Goal: Check status: Verify the current state of an ongoing process or item

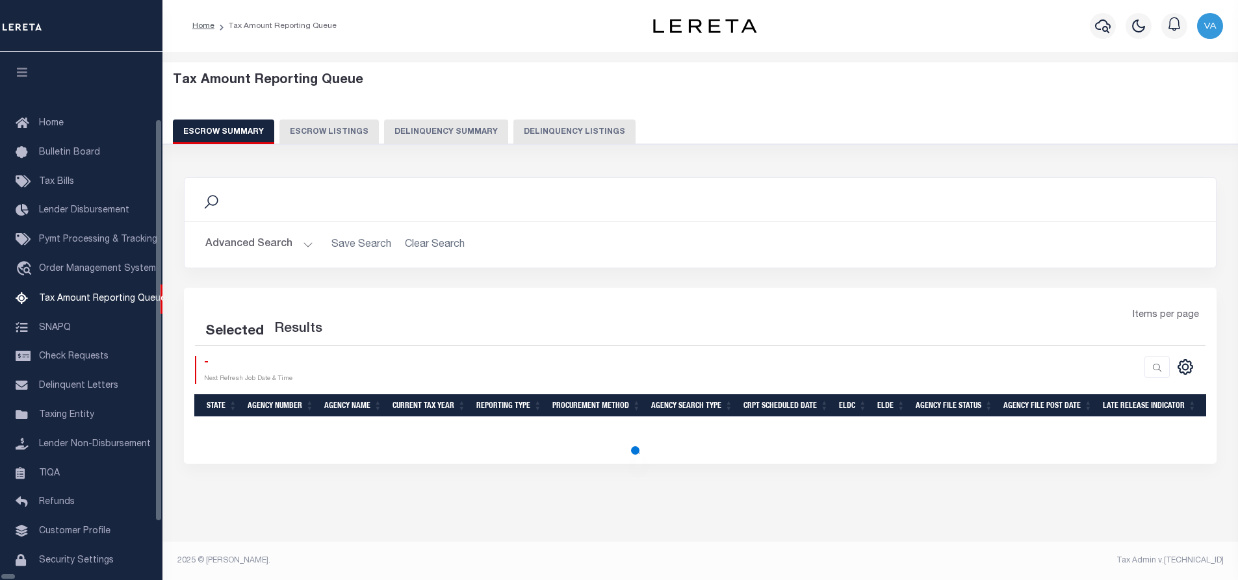
select select
select select "100"
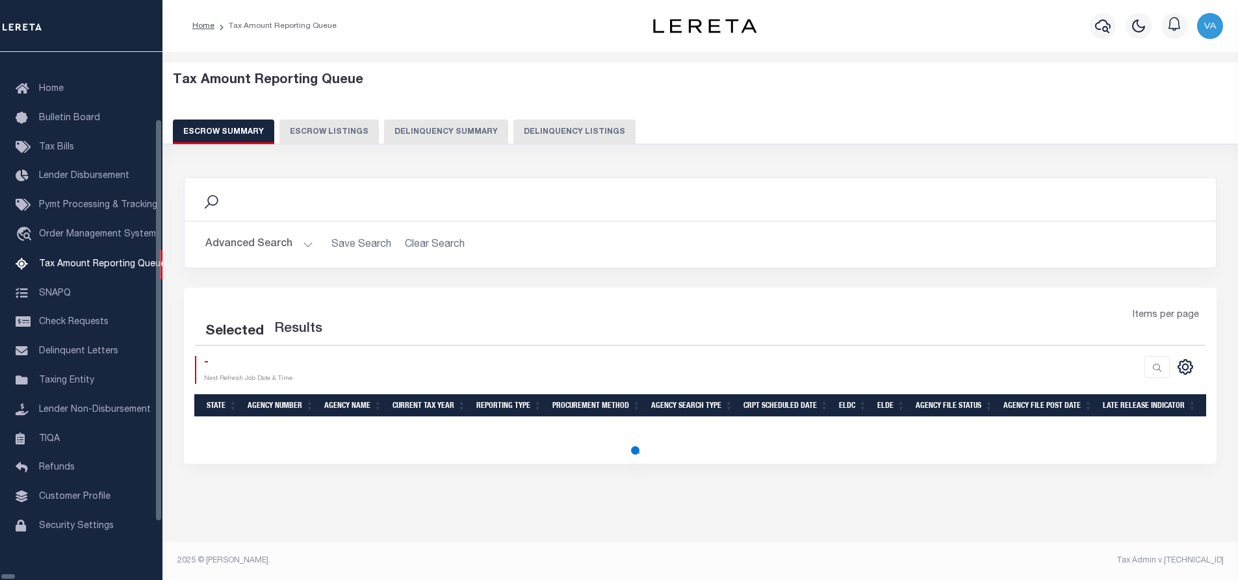
select select "100"
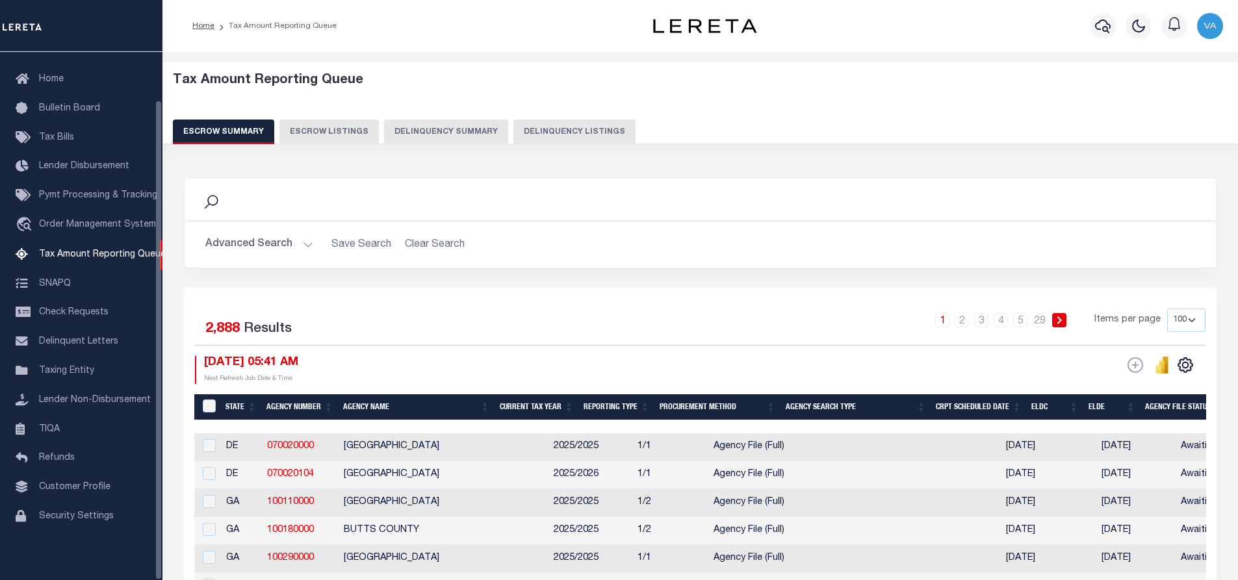
scroll to position [53, 0]
click at [209, 246] on button "Advanced Search" at bounding box center [259, 244] width 108 height 25
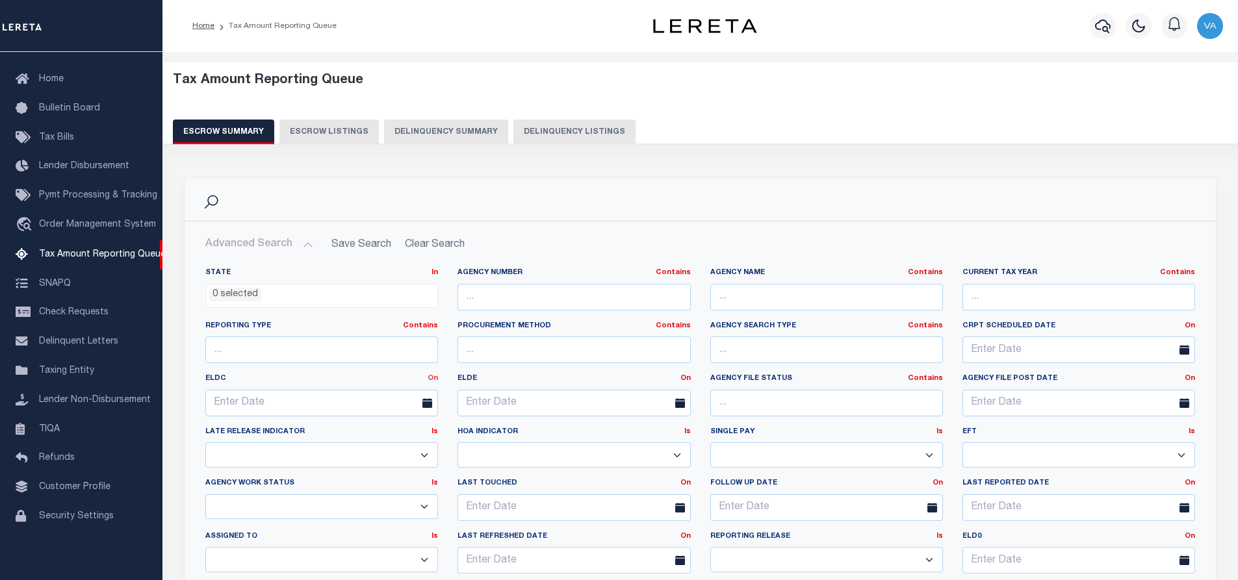
click at [433, 380] on link "On" at bounding box center [433, 378] width 10 height 7
click at [381, 448] on link "Between" at bounding box center [386, 450] width 103 height 19
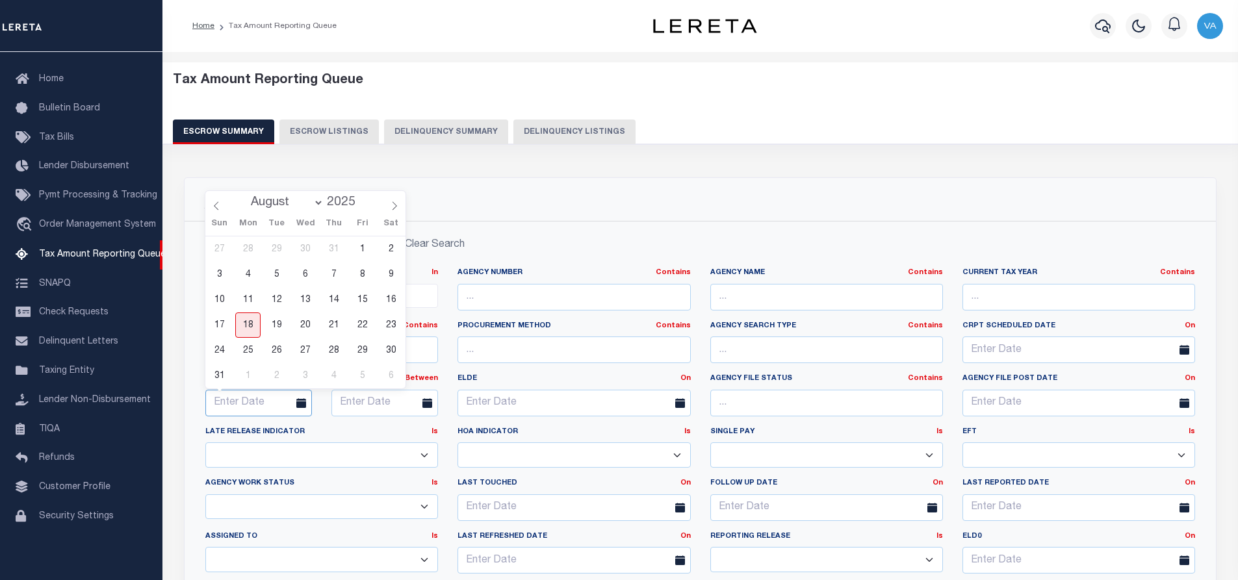
click at [243, 402] on input "text" at bounding box center [258, 403] width 107 height 27
click at [361, 250] on span "1" at bounding box center [362, 249] width 25 height 25
type input "[DATE]"
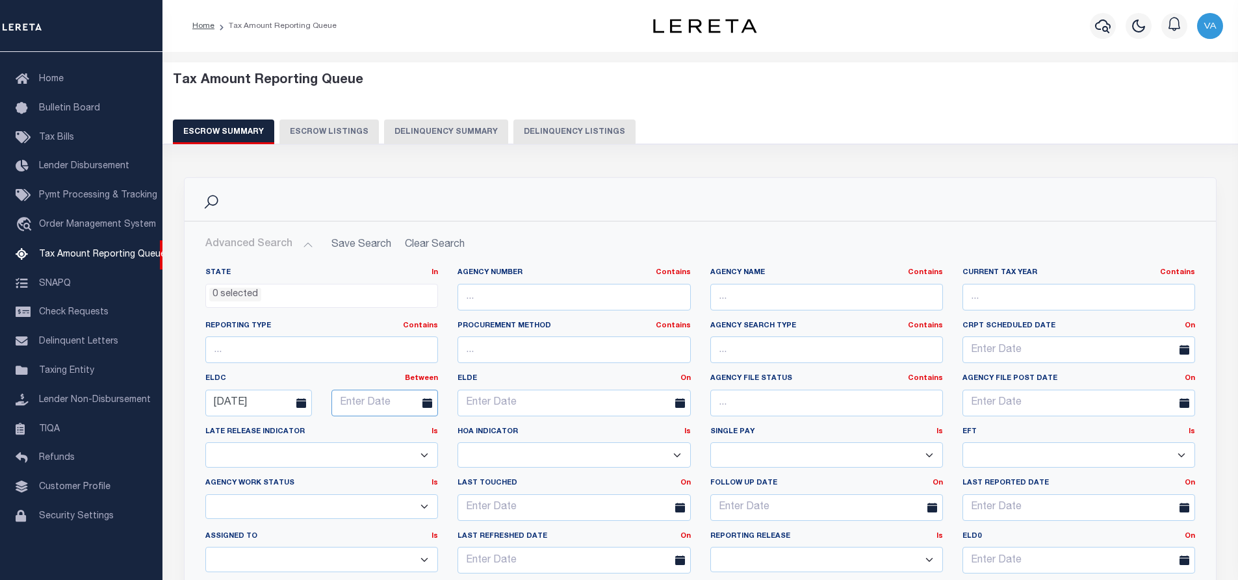
click at [363, 412] on input "text" at bounding box center [384, 403] width 107 height 27
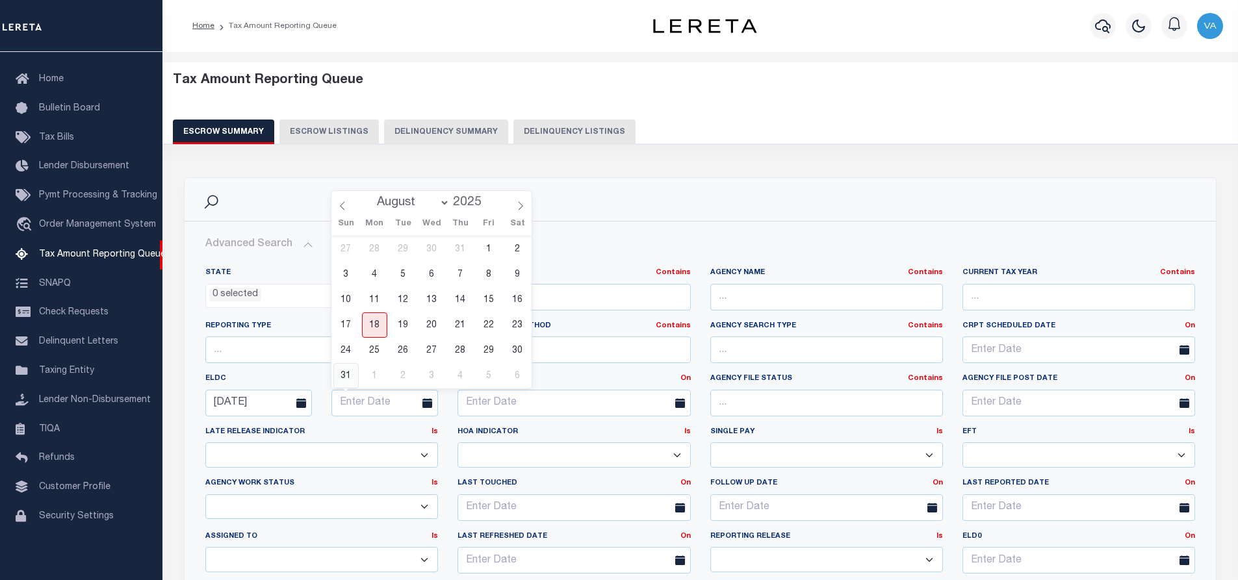
click at [348, 374] on span "31" at bounding box center [345, 375] width 25 height 25
type input "[DATE]"
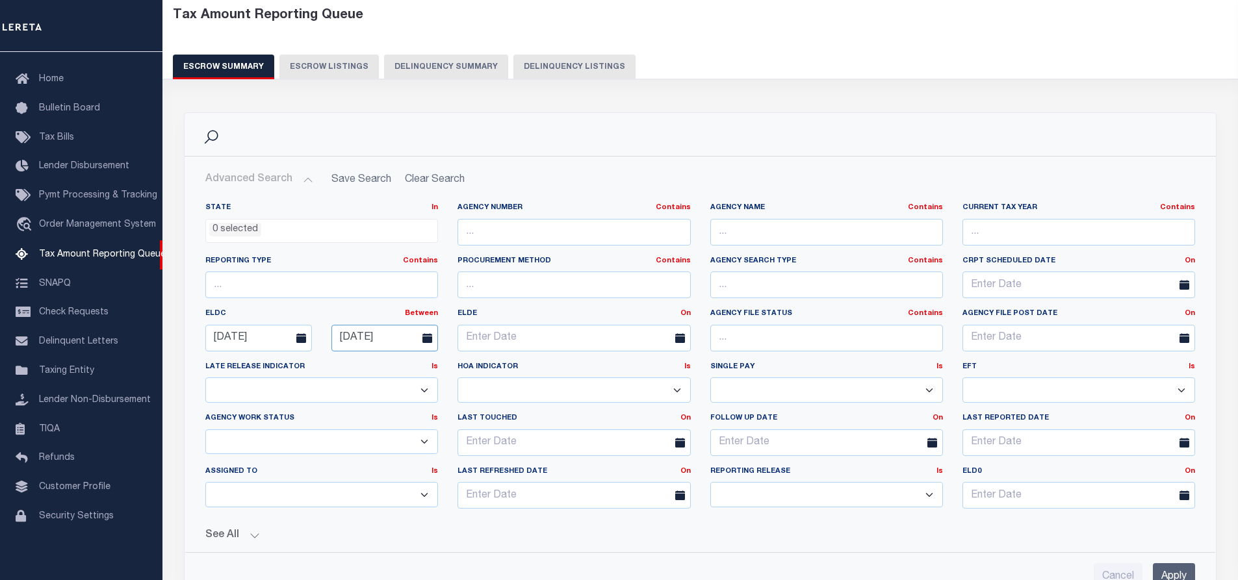
scroll to position [130, 0]
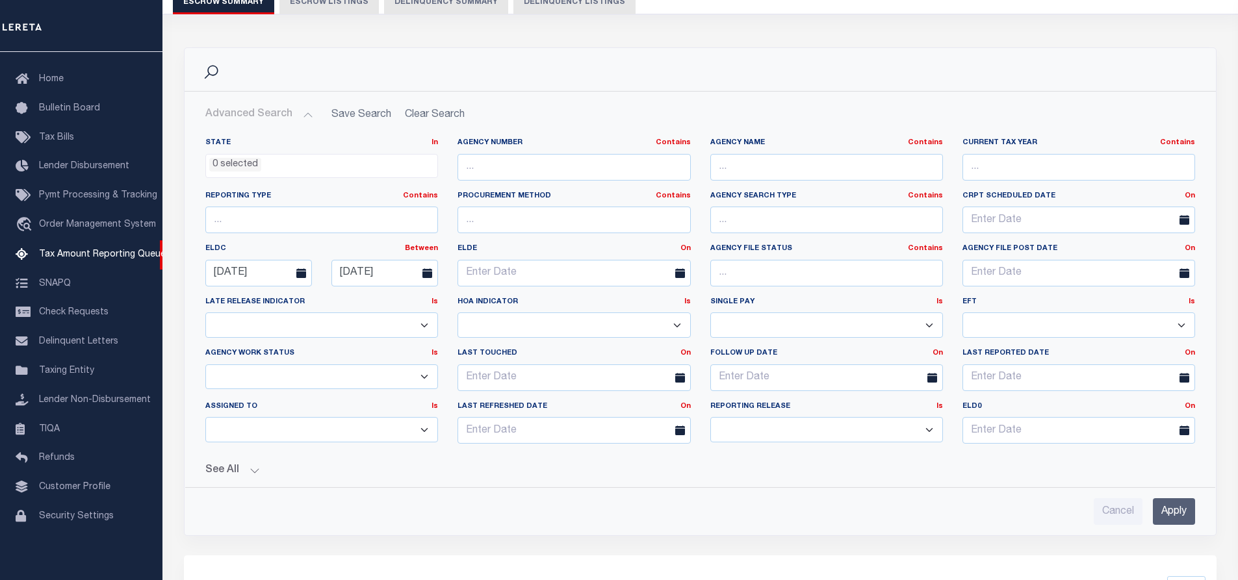
click at [250, 467] on button "See All" at bounding box center [700, 471] width 990 height 12
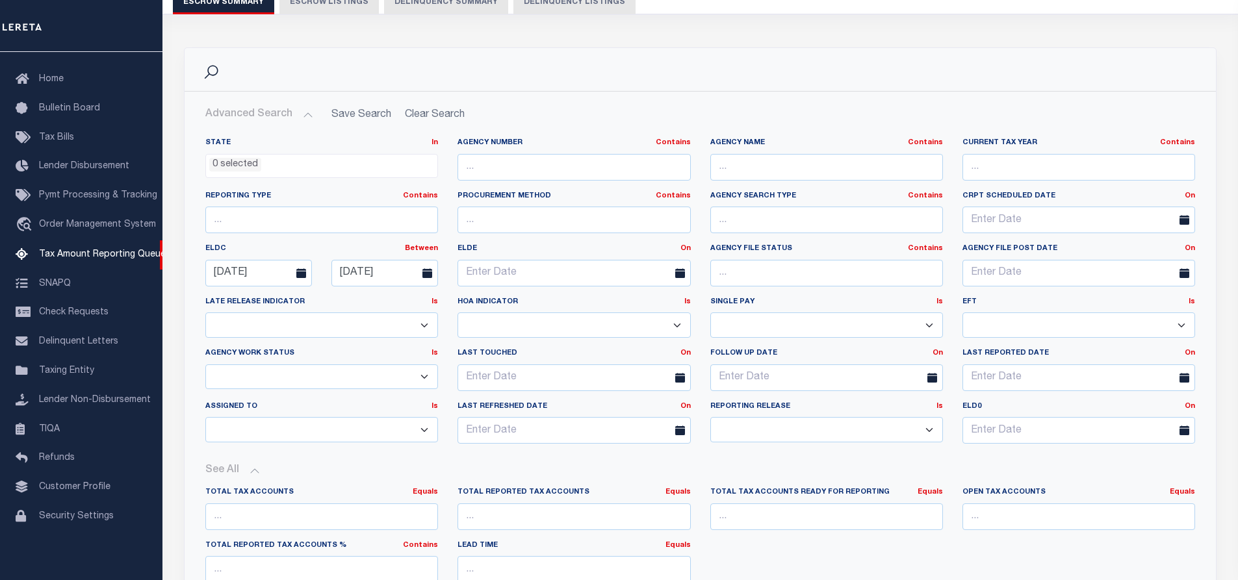
scroll to position [325, 0]
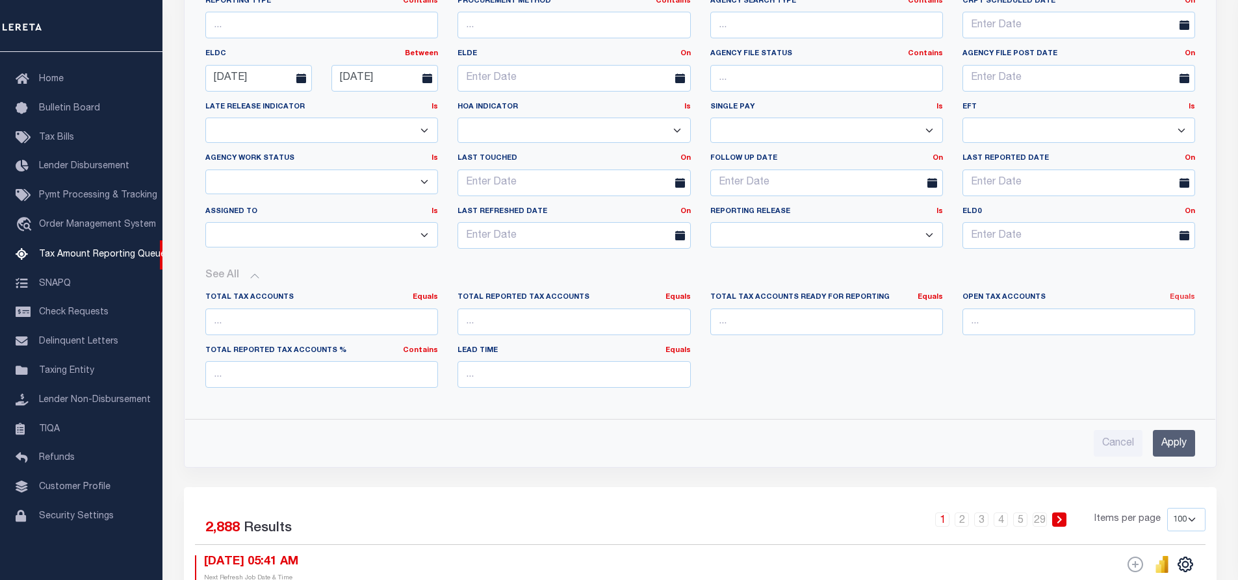
click at [1183, 298] on link "Equals" at bounding box center [1182, 297] width 25 height 7
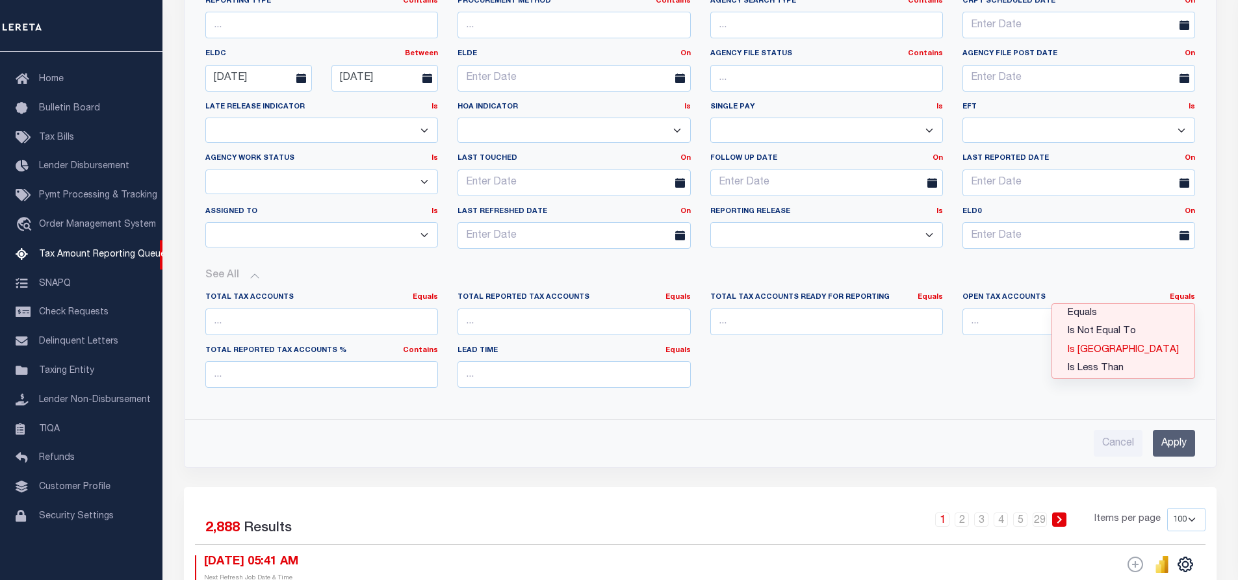
click at [1163, 350] on link "Is [GEOGRAPHIC_DATA]" at bounding box center [1123, 350] width 142 height 19
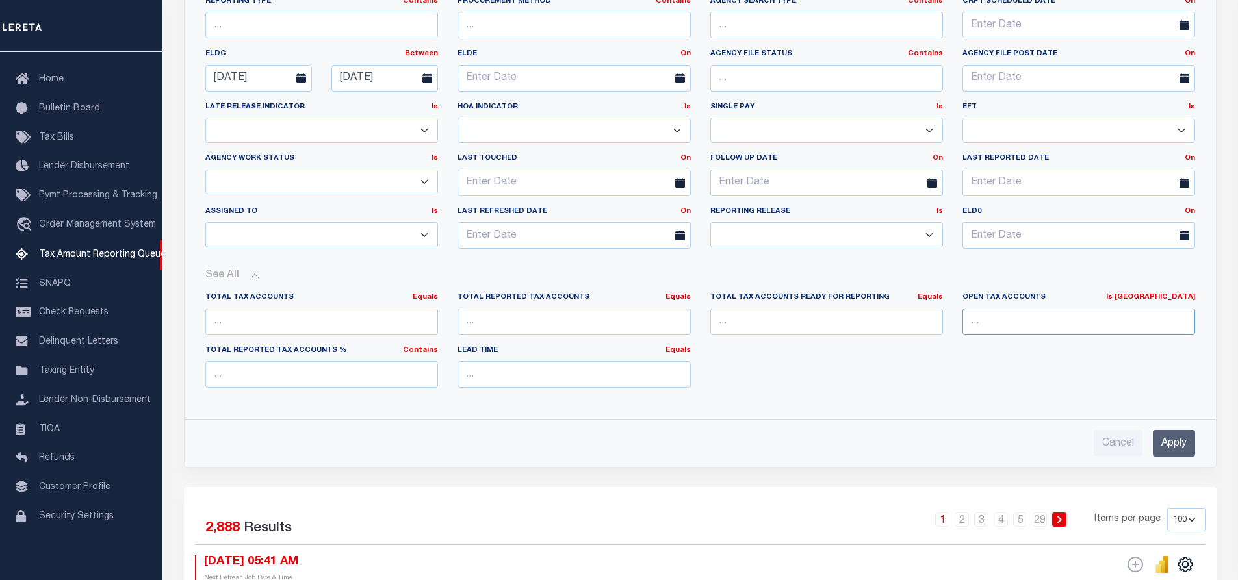
click at [992, 326] on input "number" at bounding box center [1078, 322] width 233 height 27
type input "0"
click at [1154, 436] on input "Apply" at bounding box center [1174, 443] width 42 height 27
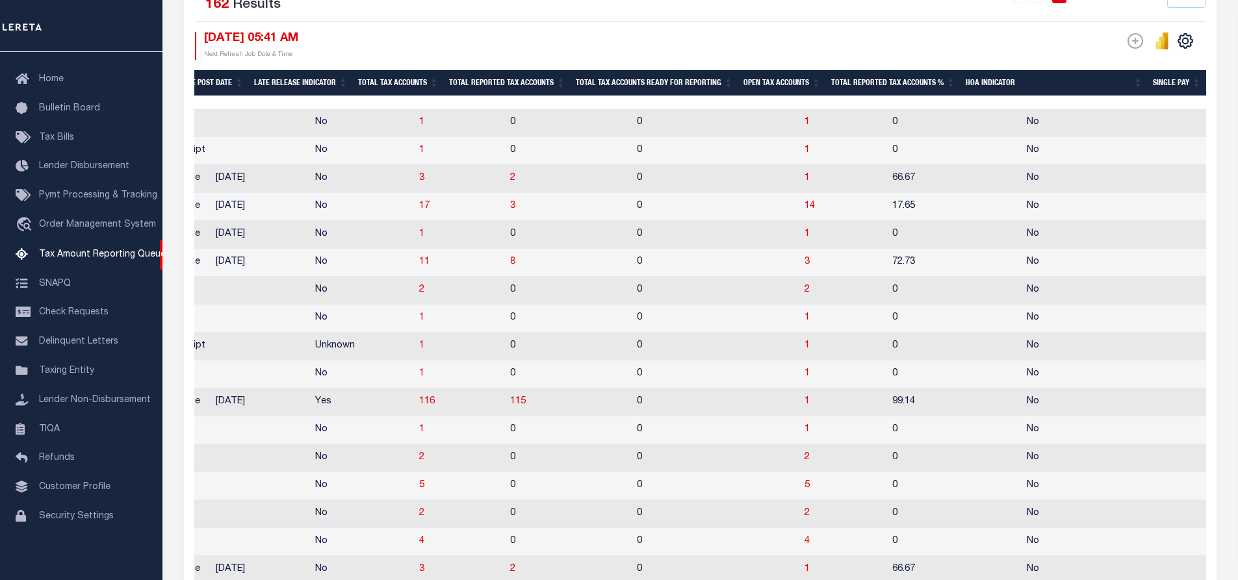
scroll to position [0, 0]
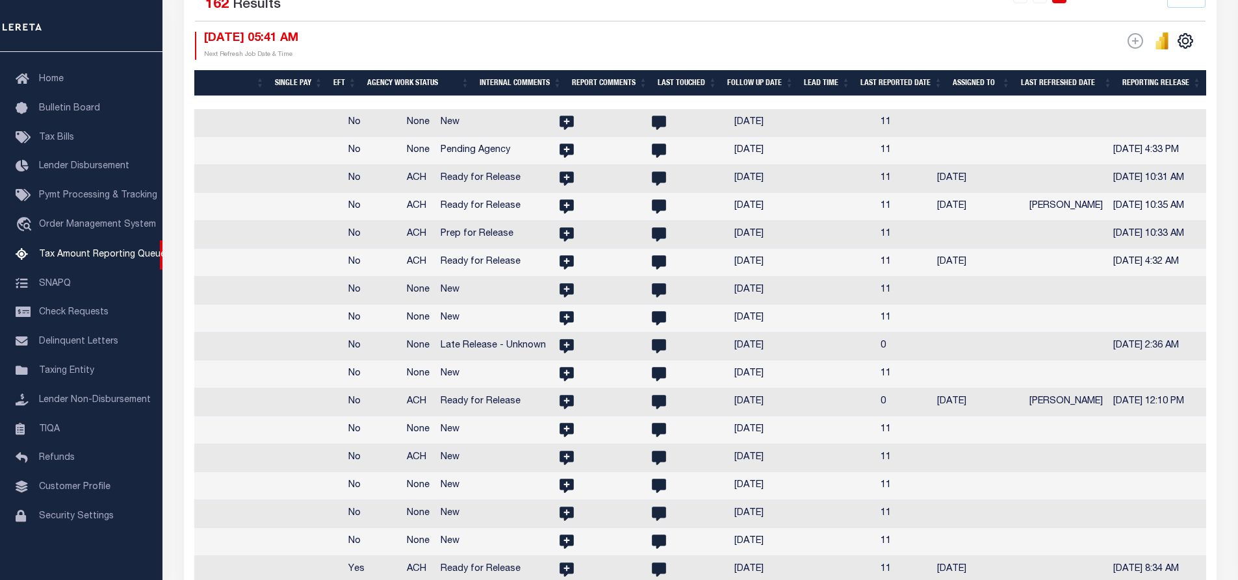
click at [1003, 79] on th "Assigned To" at bounding box center [982, 83] width 68 height 27
